Goal: Information Seeking & Learning: Learn about a topic

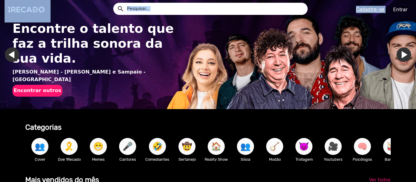
drag, startPoint x: 416, startPoint y: 16, endPoint x: 416, endPoint y: 23, distance: 7.0
click at [416, 23] on app-navigation "search help_outline search menu Cadastre-se Entrar help_outline [PERSON_NAME] s…" at bounding box center [208, 33] width 416 height 28
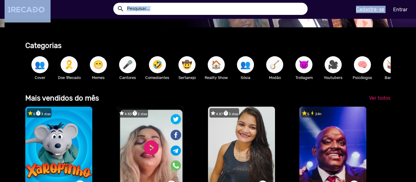
scroll to position [84, 0]
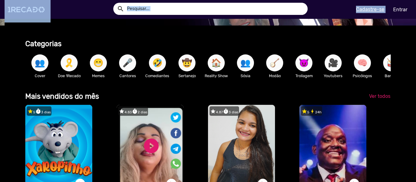
click at [276, 5] on input "text" at bounding box center [214, 9] width 185 height 12
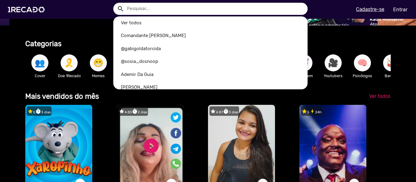
scroll to position [0, 823]
click at [334, 5] on div at bounding box center [208, 91] width 416 height 182
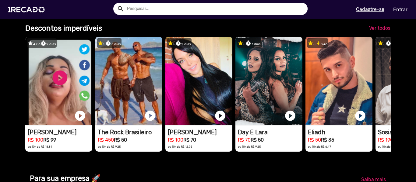
drag, startPoint x: 411, startPoint y: 63, endPoint x: 413, endPoint y: 67, distance: 4.6
click at [413, 67] on mat-sidenav-content "Encontre o talento que faz a trilha sonora da sua vida. [PERSON_NAME] - [PERSON…" at bounding box center [208, 91] width 416 height 182
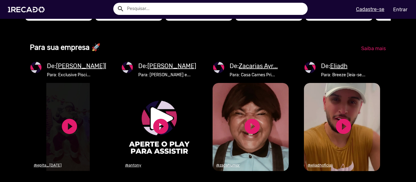
scroll to position [0, 0]
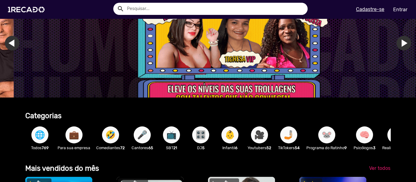
drag, startPoint x: 415, startPoint y: 13, endPoint x: 252, endPoint y: 4, distance: 163.4
click at [252, 4] on div "search help_outline search menu Cadastre-se Entrar" at bounding box center [208, 9] width 416 height 19
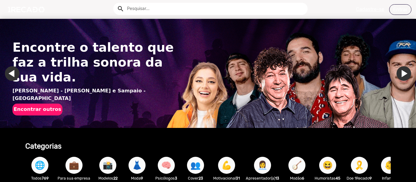
click at [196, 6] on input "text" at bounding box center [214, 9] width 185 height 12
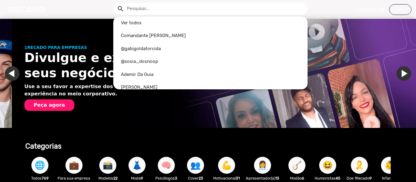
scroll to position [0, 411]
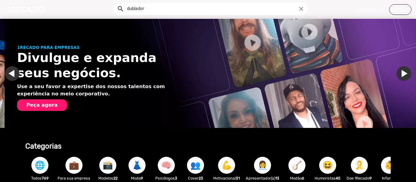
type input "dublador"
click at [115, 3] on button "search" at bounding box center [120, 8] width 11 height 11
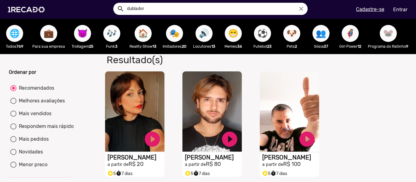
click at [301, 8] on icon "close" at bounding box center [301, 8] width 7 height 7
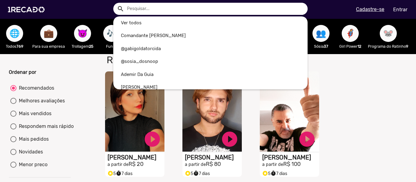
click at [19, 13] on div at bounding box center [208, 91] width 416 height 182
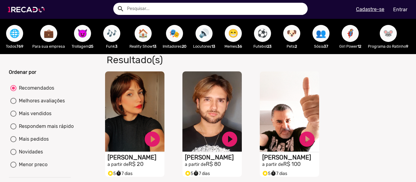
click at [22, 9] on img at bounding box center [28, 10] width 46 height 26
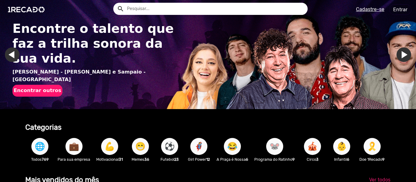
drag, startPoint x: 416, startPoint y: 9, endPoint x: 416, endPoint y: 15, distance: 6.4
click at [416, 15] on div "search help_outline search menu Cadastre-se Entrar" at bounding box center [208, 9] width 416 height 19
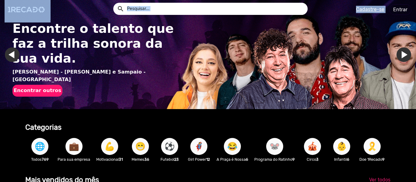
drag, startPoint x: 415, startPoint y: 15, endPoint x: 416, endPoint y: 25, distance: 10.1
click at [416, 25] on app-navigation "search help_outline search menu Cadastre-se Entrar help_outline [PERSON_NAME] s…" at bounding box center [208, 33] width 416 height 28
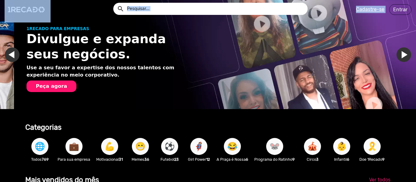
scroll to position [0, 411]
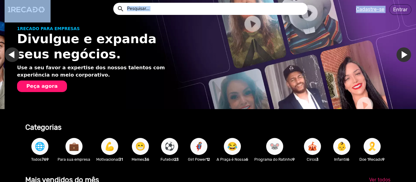
drag, startPoint x: 378, startPoint y: 153, endPoint x: 375, endPoint y: 174, distance: 21.6
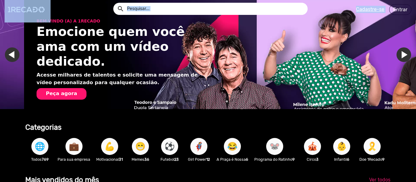
scroll to position [0, 823]
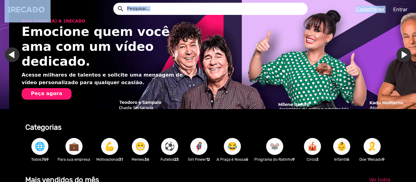
click at [329, 21] on img "Gallery" at bounding box center [217, 54] width 416 height 109
click at [318, 10] on div "search help_outline search menu Cadastre-se Entrar" at bounding box center [208, 9] width 407 height 19
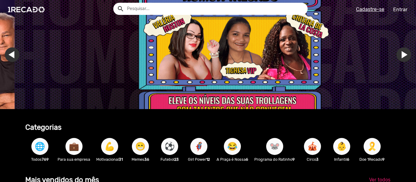
scroll to position [0, 1234]
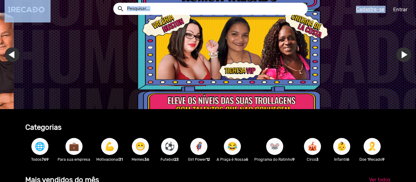
drag, startPoint x: 413, startPoint y: 18, endPoint x: 413, endPoint y: 27, distance: 9.4
click at [413, 27] on app-navigation "search help_outline search menu Cadastre-se Entrar help_outline [PERSON_NAME] s…" at bounding box center [208, 33] width 416 height 28
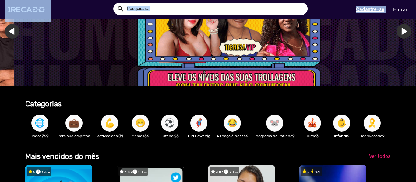
scroll to position [0, 0]
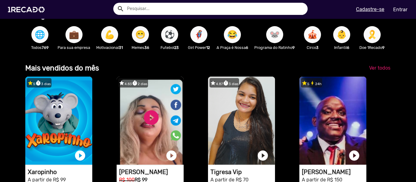
scroll to position [121, 0]
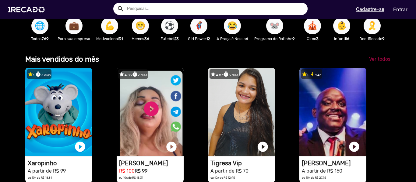
click at [383, 62] on span "Ver todos" at bounding box center [379, 59] width 21 height 6
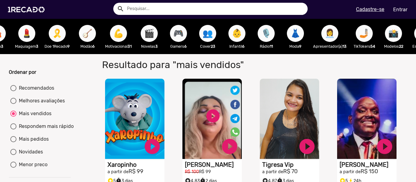
scroll to position [0, 467]
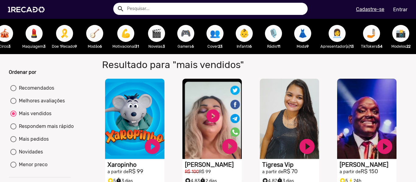
click at [279, 37] on span "🎙️" at bounding box center [273, 33] width 10 height 17
radio input "true"
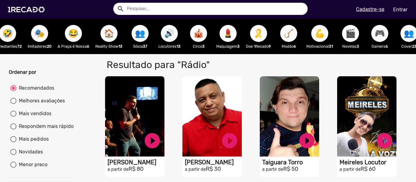
scroll to position [0, 271]
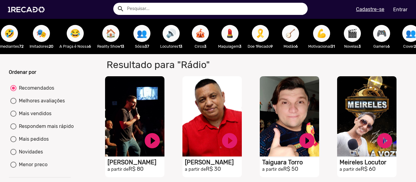
click at [176, 40] on span "🔊" at bounding box center [171, 33] width 10 height 17
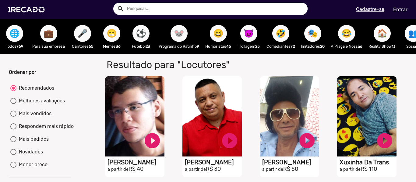
click at [83, 39] on span "🎤" at bounding box center [82, 33] width 10 height 17
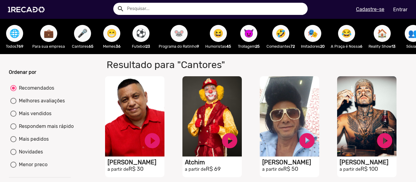
click at [17, 37] on span "🌐" at bounding box center [14, 33] width 10 height 17
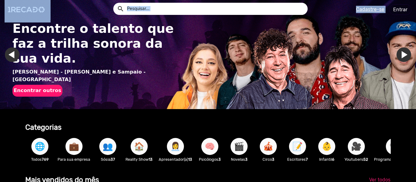
drag, startPoint x: 416, startPoint y: 15, endPoint x: 416, endPoint y: 23, distance: 7.3
click at [416, 23] on app-navigation "search help_outline search menu Cadastre-se Entrar help_outline [PERSON_NAME] s…" at bounding box center [208, 33] width 416 height 28
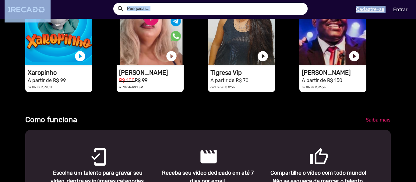
scroll to position [0, 411]
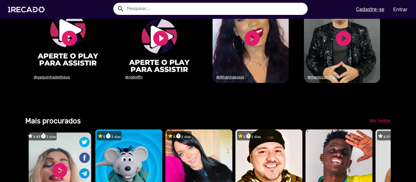
scroll to position [0, 0]
